Goal: Task Accomplishment & Management: Manage account settings

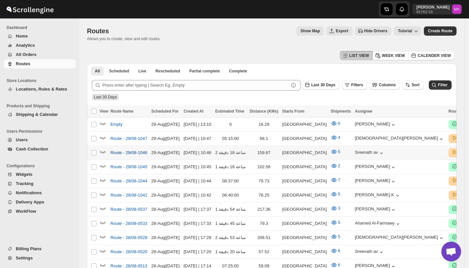
click at [128, 152] on span "Route - 29/08-1046" at bounding box center [128, 153] width 37 height 7
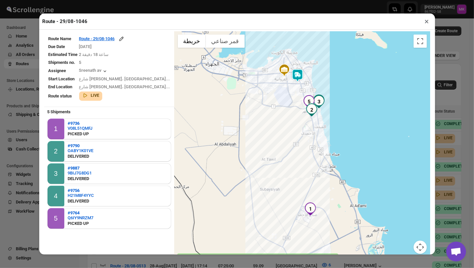
click at [426, 23] on button "×" at bounding box center [427, 21] width 10 height 9
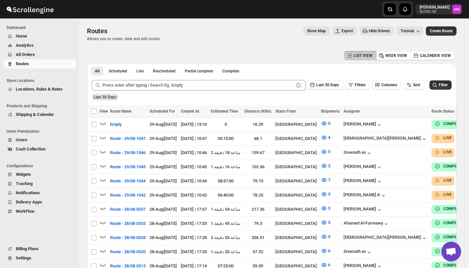
click at [35, 57] on span "All Orders" at bounding box center [45, 54] width 59 height 7
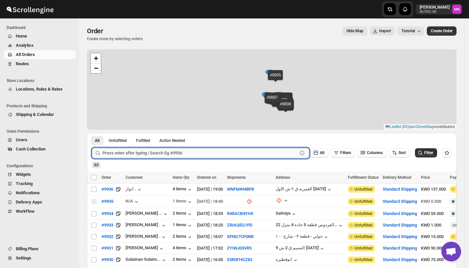
click at [122, 154] on input "text" at bounding box center [199, 153] width 195 height 11
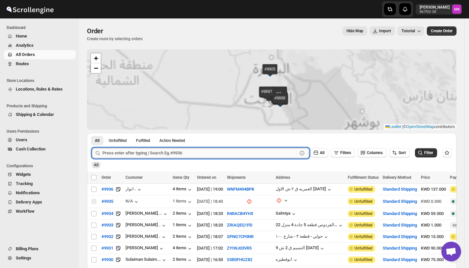
paste input "9764"
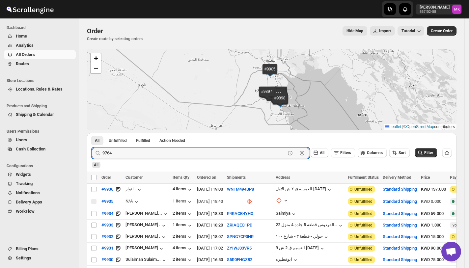
type input "9764"
click at [92, 133] on button "Submit" at bounding box center [101, 136] width 19 height 7
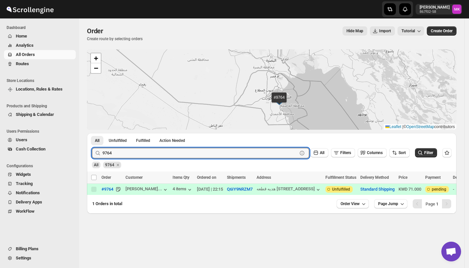
click at [25, 66] on span "Routes" at bounding box center [22, 63] width 13 height 5
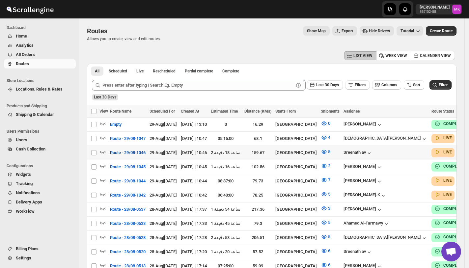
click at [132, 151] on span "Route - 29/08-1046" at bounding box center [128, 153] width 36 height 7
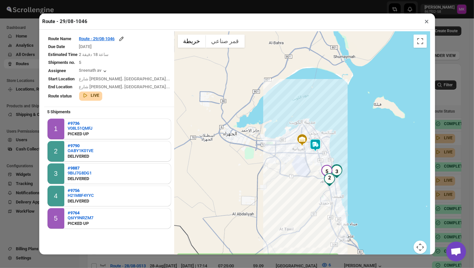
click at [428, 24] on button "×" at bounding box center [427, 21] width 10 height 9
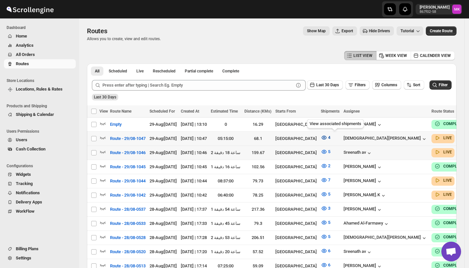
click at [331, 139] on span "4" at bounding box center [329, 137] width 2 height 5
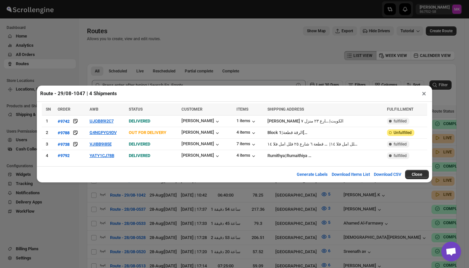
click at [422, 97] on button "×" at bounding box center [424, 93] width 10 height 9
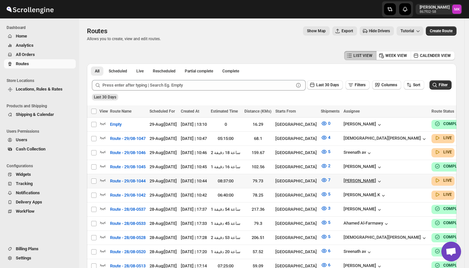
drag, startPoint x: 103, startPoint y: 178, endPoint x: 355, endPoint y: 180, distance: 251.8
click at [355, 180] on tr "Select route Route - 29/08-1044 [DATE] | [DATE] [DATE] | 10:44 08:37:00 79.73 […" at bounding box center [306, 181] width 438 height 14
checkbox input "true"
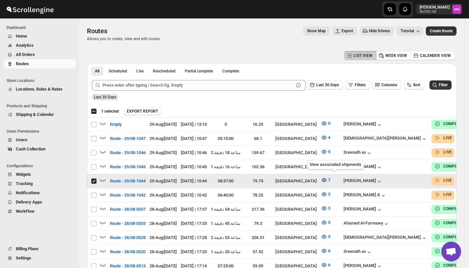
click at [328, 177] on icon "button" at bounding box center [324, 180] width 7 height 7
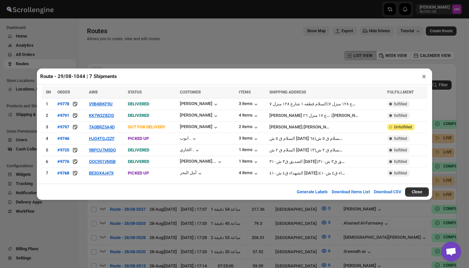
click at [253, 225] on div "Route - 29/08-1044 | 7 Shipments × SN ORDER AWB STATUS CUSTOMER ITEMS SHIPPING …" at bounding box center [234, 134] width 469 height 268
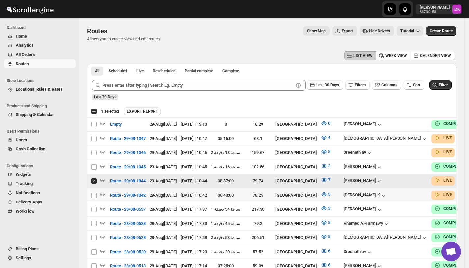
click at [340, 195] on div "5" at bounding box center [330, 195] width 19 height 9
click at [334, 194] on button "5" at bounding box center [325, 194] width 17 height 11
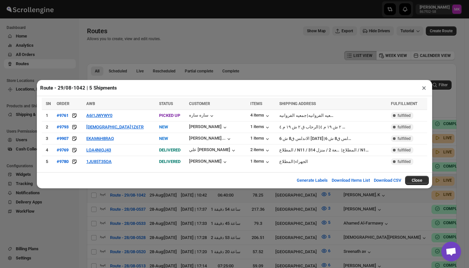
click at [221, 49] on div "Route - 29/08-1042 | 5 Shipments × SN ORDER AWB STATUS CUSTOMER ITEMS SHIPPING …" at bounding box center [234, 134] width 469 height 268
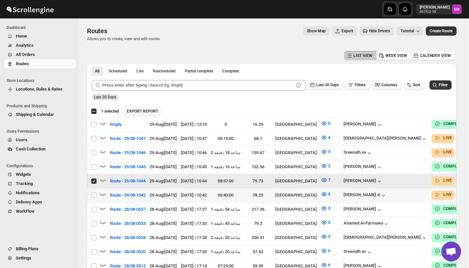
click at [20, 51] on button "All Orders" at bounding box center [40, 54] width 72 height 9
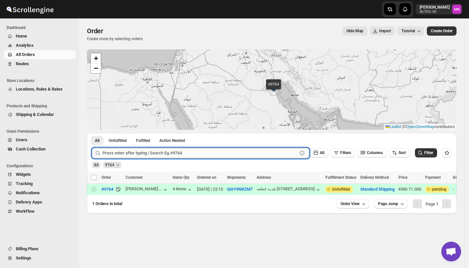
click at [124, 157] on input "text" at bounding box center [199, 153] width 195 height 11
paste input "9767"
type input "9767"
click at [92, 133] on button "Submit" at bounding box center [101, 136] width 19 height 7
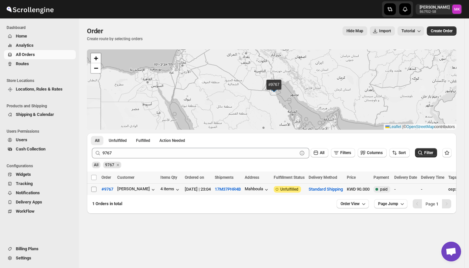
click at [92, 188] on input "Select order" at bounding box center [93, 189] width 5 height 5
checkbox input "true"
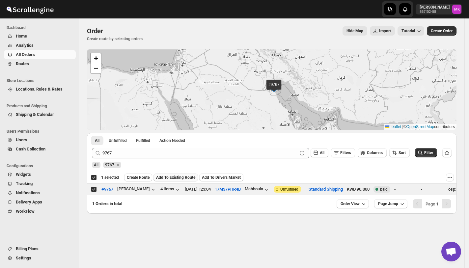
click at [180, 179] on span "Add To Existing Route" at bounding box center [175, 177] width 39 height 5
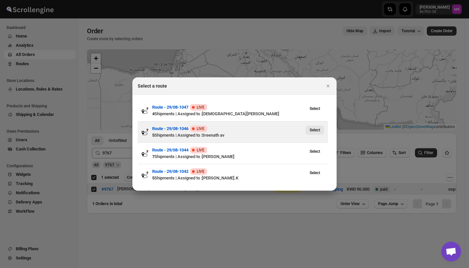
click at [318, 132] on span "Select" at bounding box center [315, 130] width 11 height 5
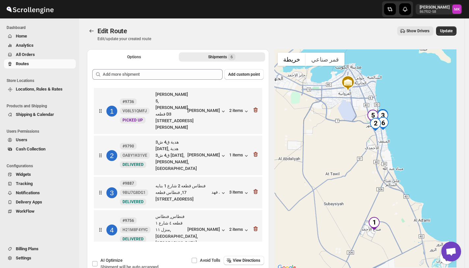
drag, startPoint x: 446, startPoint y: 28, endPoint x: 451, endPoint y: 41, distance: 14.5
click at [446, 28] on button "Update" at bounding box center [446, 30] width 20 height 9
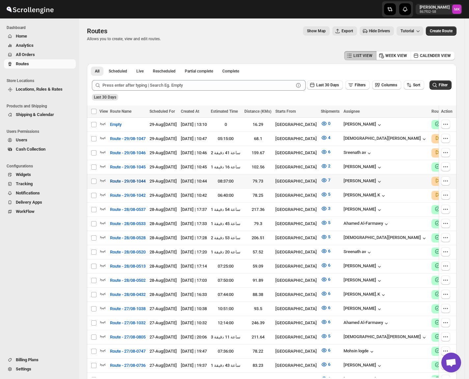
click at [113, 180] on span "Route - 29/08-1044" at bounding box center [128, 181] width 36 height 7
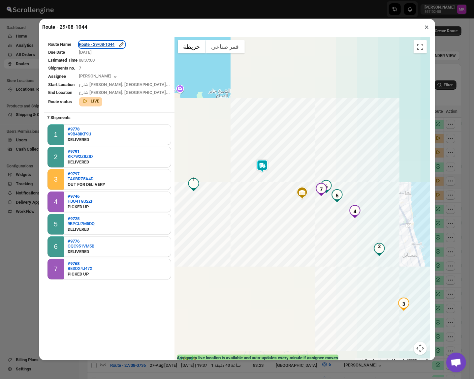
click at [110, 44] on div "Route - 29/08-1044" at bounding box center [101, 44] width 45 height 7
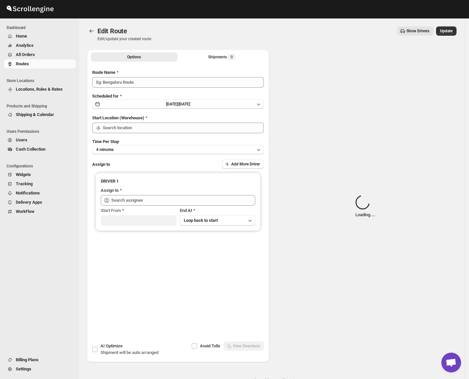
type input "Route - 29/08-1044"
click at [210, 62] on div "Options Shipments Loading... More views Options Shipments Loading... More views" at bounding box center [178, 56] width 182 height 14
type input "[GEOGRAPHIC_DATA]"
type input "[PERSON_NAME] ([EMAIL_ADDRESS][DOMAIN_NAME])"
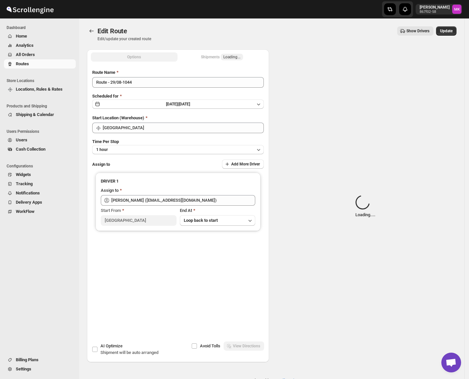
click at [219, 56] on div "Shipments Loading..." at bounding box center [222, 57] width 42 height 7
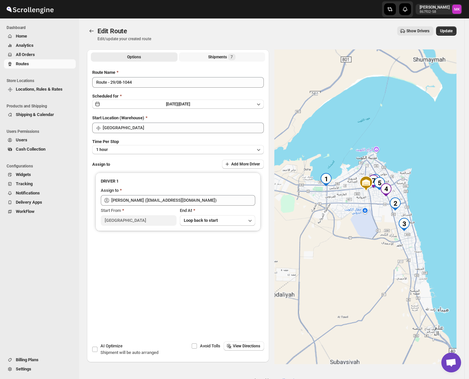
click at [220, 55] on div "Shipments 7" at bounding box center [221, 57] width 27 height 7
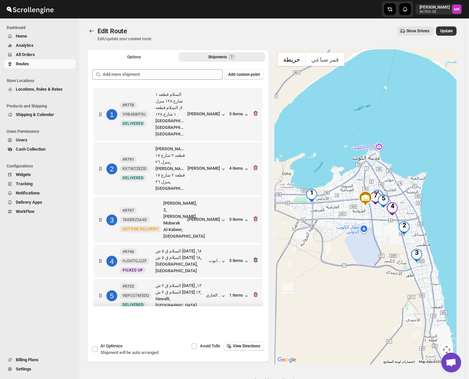
click at [254, 257] on icon "button" at bounding box center [255, 260] width 7 height 7
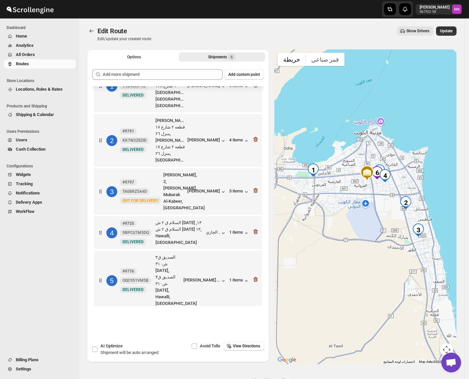
scroll to position [29, 0]
click at [253, 268] on icon "button" at bounding box center [255, 330] width 7 height 7
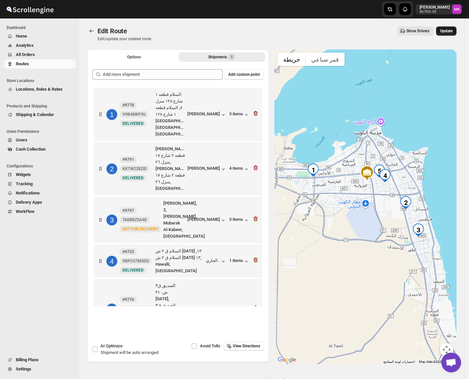
click at [453, 32] on span "Update" at bounding box center [446, 30] width 13 height 5
